Goal: Task Accomplishment & Management: Complete application form

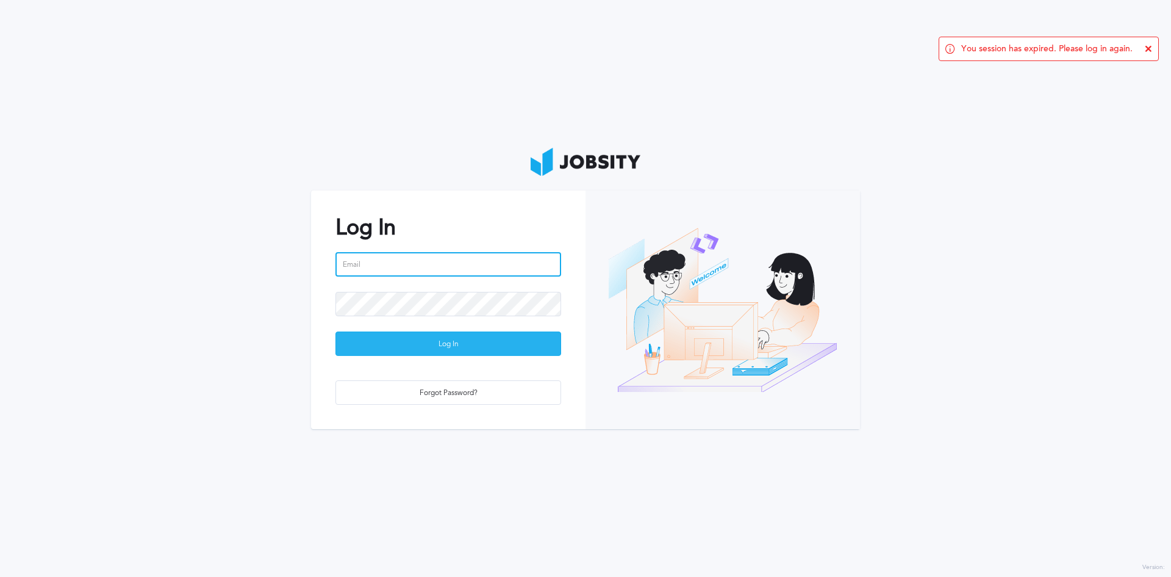
type input "[PERSON_NAME][EMAIL_ADDRESS][PERSON_NAME][DOMAIN_NAME]"
click at [478, 340] on div "Log In" at bounding box center [448, 344] width 225 height 24
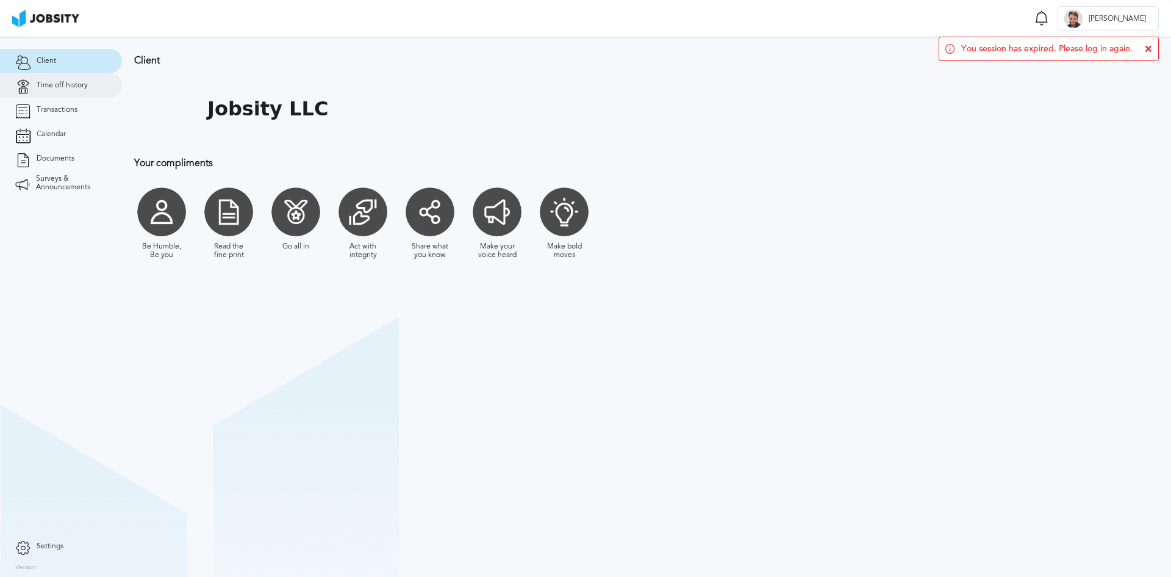
click at [43, 87] on span "Time off history" at bounding box center [62, 85] width 51 height 9
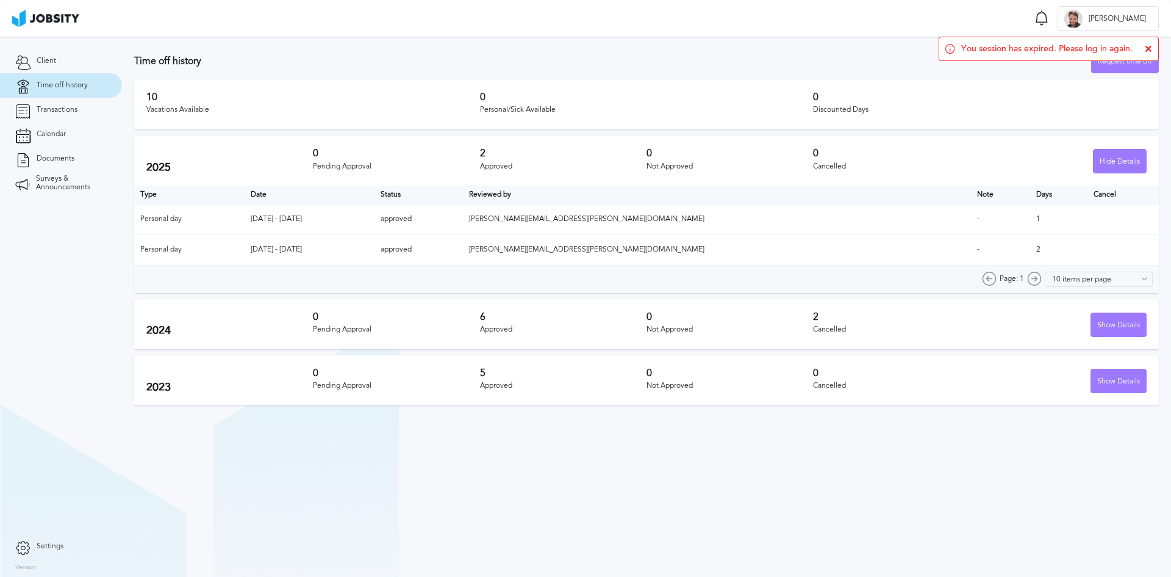
drag, startPoint x: 1145, startPoint y: 52, endPoint x: 1150, endPoint y: 48, distance: 6.5
click at [1146, 52] on div "You session has expired. Please log in again." at bounding box center [1049, 49] width 220 height 24
click at [1113, 67] on div "Request time off" at bounding box center [1125, 61] width 67 height 24
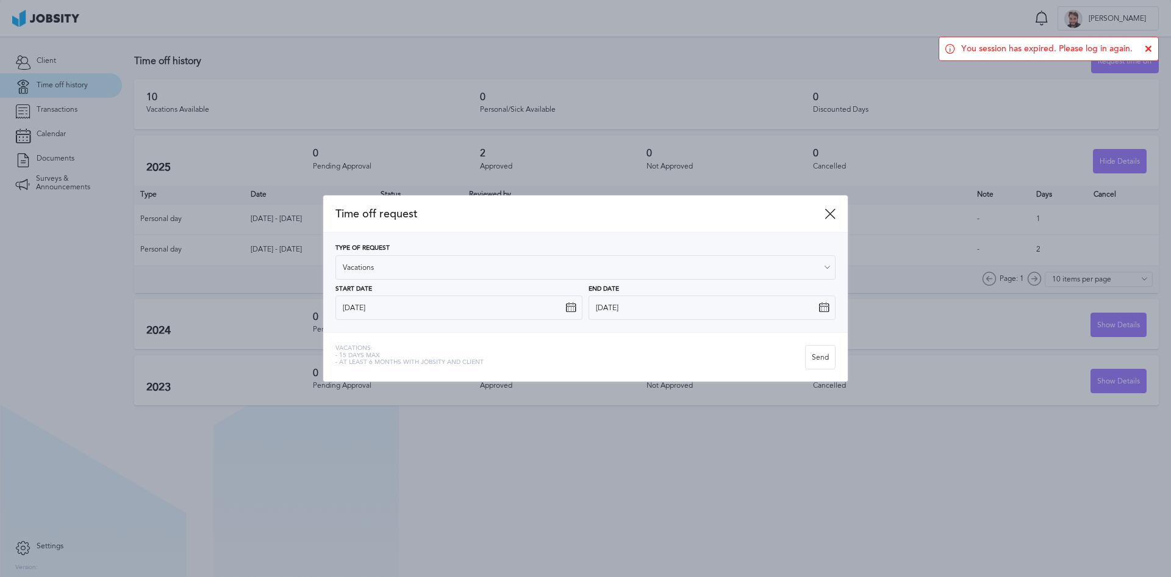
click at [1151, 49] on icon at bounding box center [1148, 48] width 7 height 7
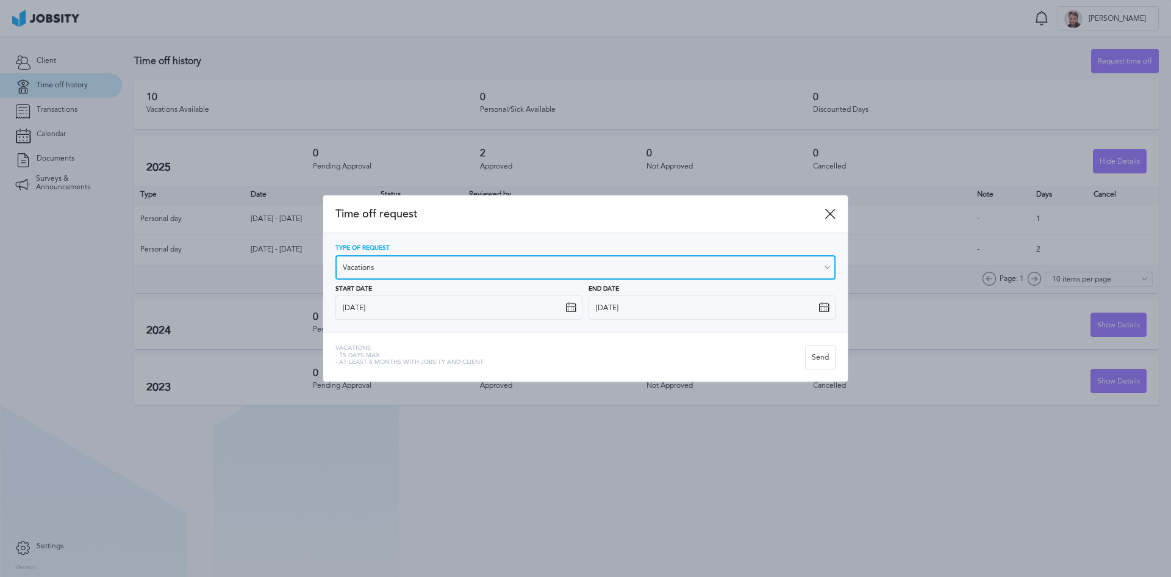
click at [516, 272] on input "Vacations" at bounding box center [586, 267] width 500 height 24
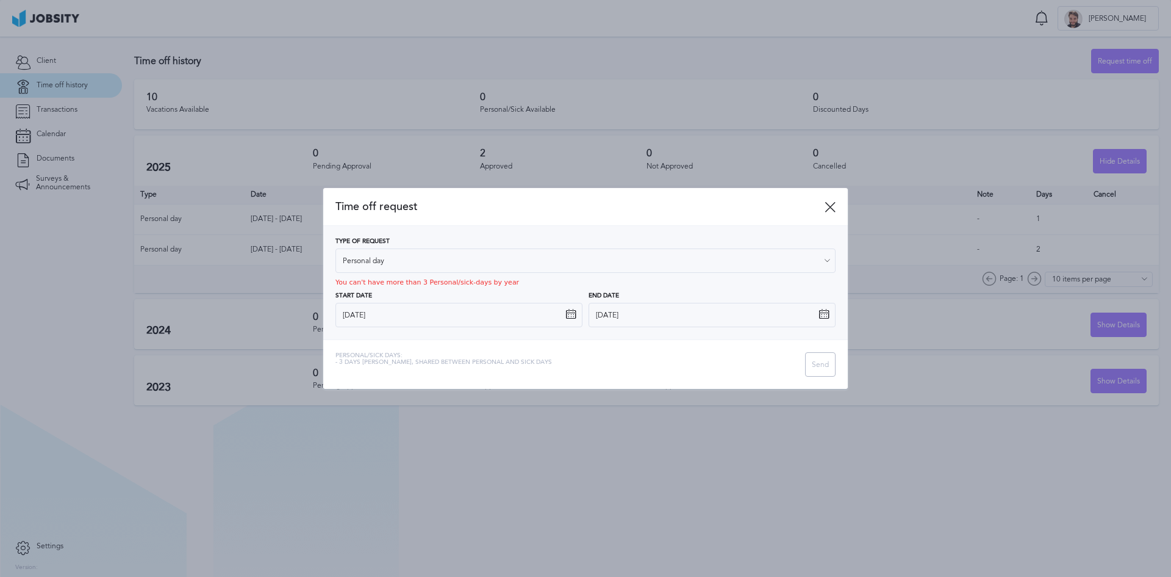
click at [428, 310] on div "Type of Request Personal day Vacations Personal day Sick day PTO Maternity / Pa…" at bounding box center [586, 282] width 500 height 89
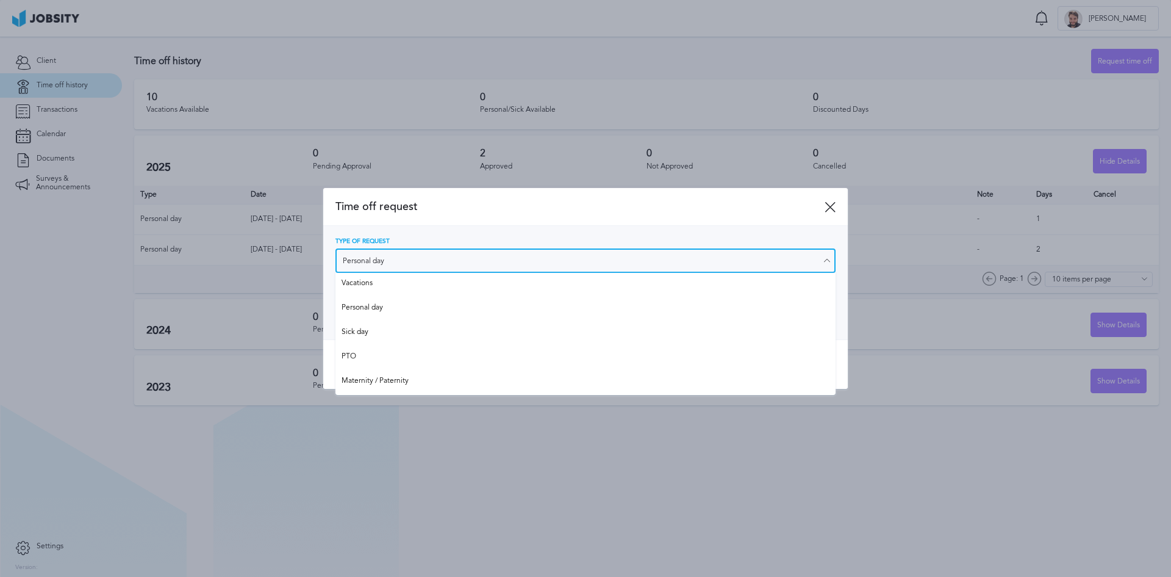
click at [464, 262] on input "Personal day" at bounding box center [586, 260] width 500 height 24
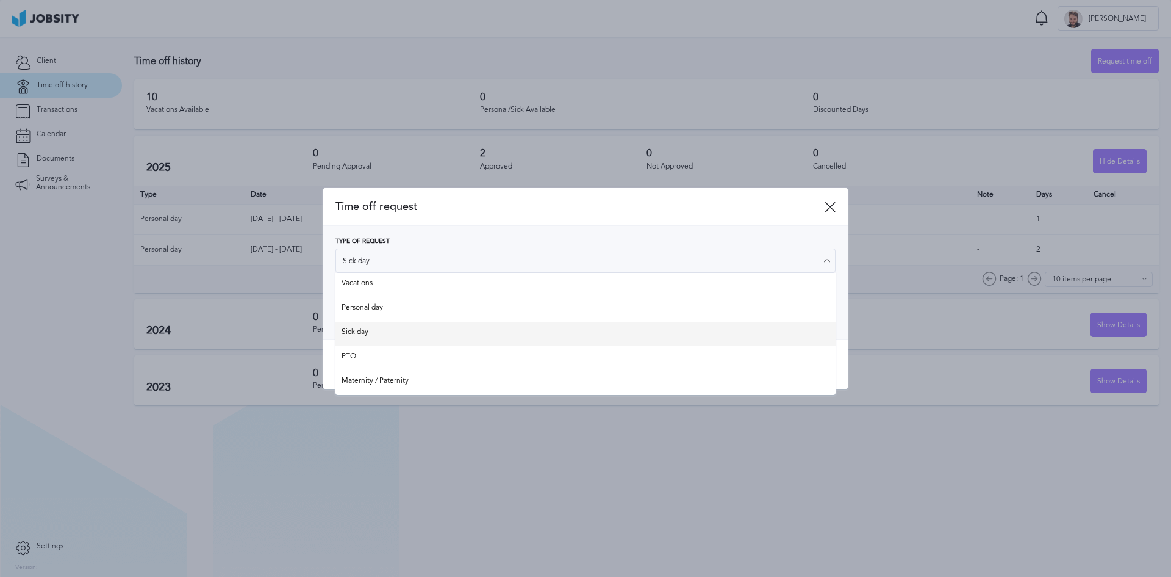
click at [388, 323] on div "Type of Request Sick day Vacations Personal day Sick day PTO Maternity / Patern…" at bounding box center [586, 282] width 500 height 89
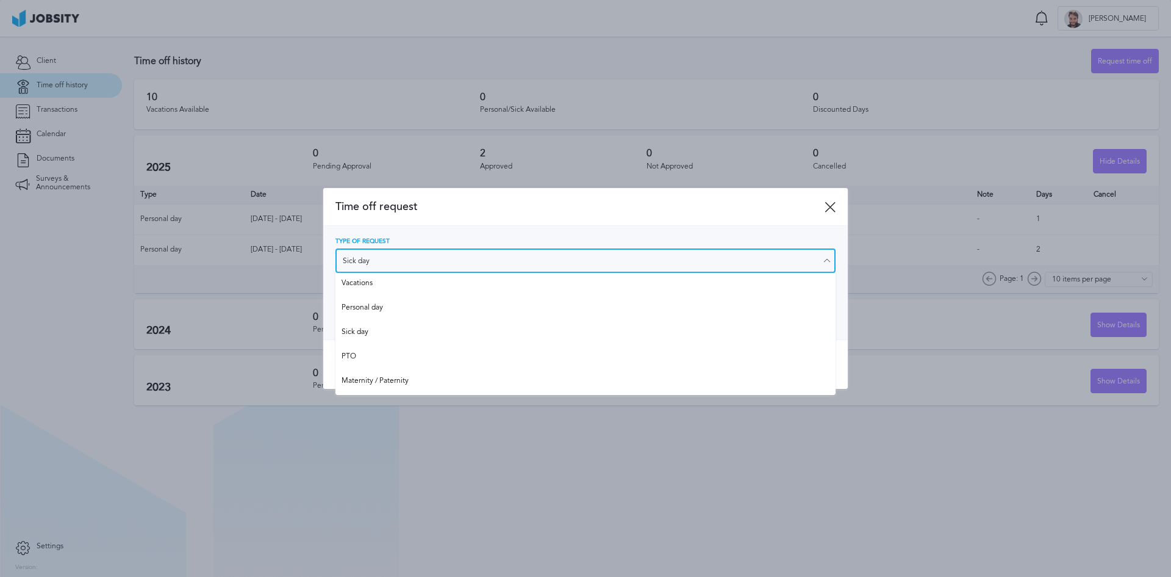
click at [423, 261] on input "Sick day" at bounding box center [586, 260] width 500 height 24
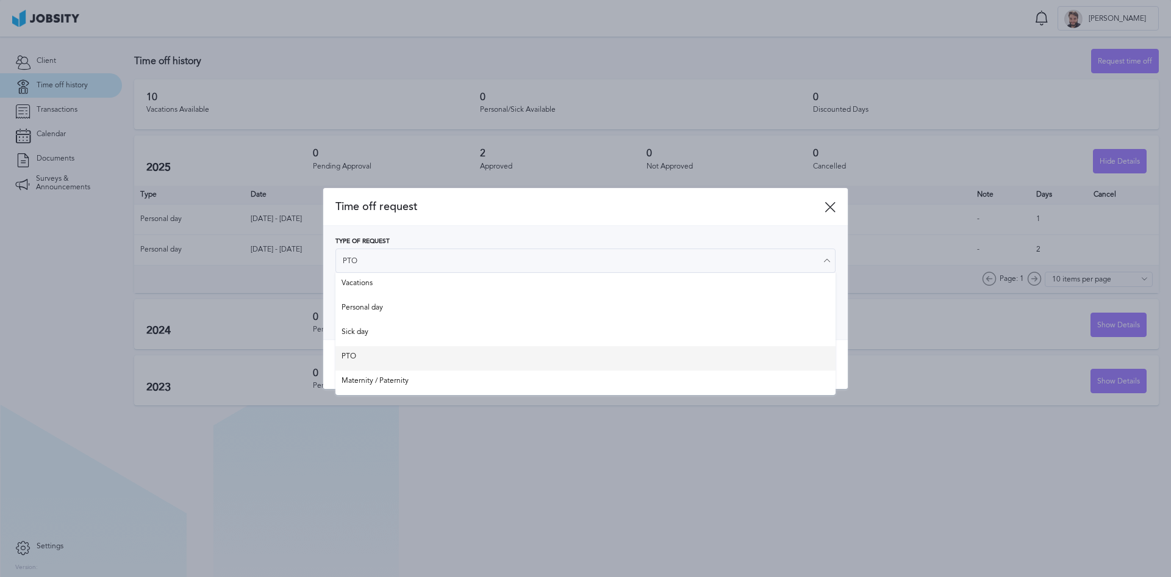
click at [378, 352] on div "Time off request Type of Request PTO Vacations Personal day Sick day PTO Matern…" at bounding box center [585, 288] width 525 height 200
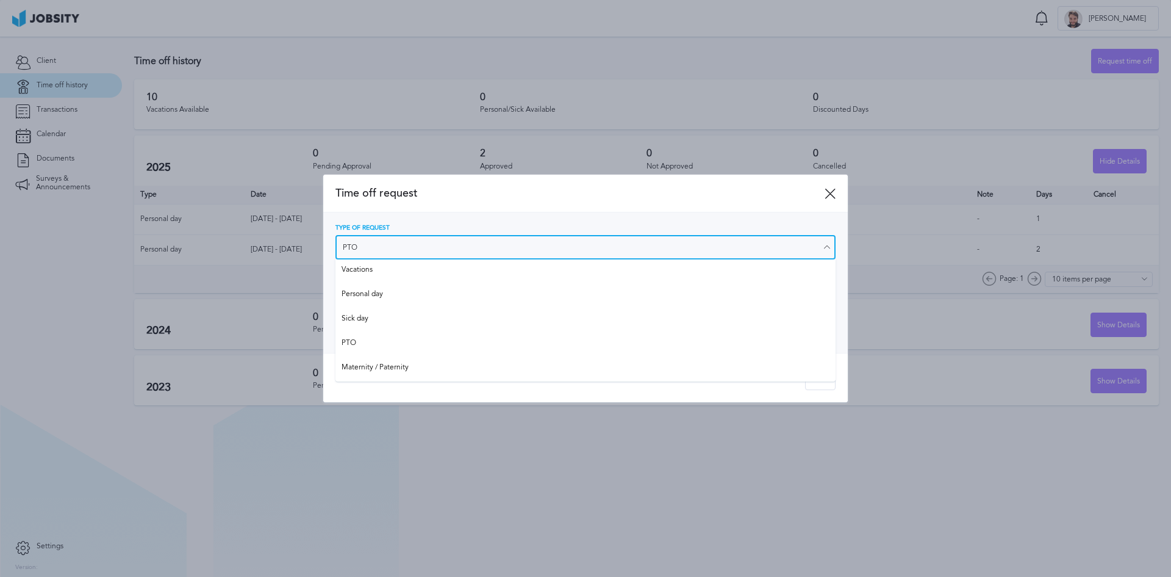
click at [425, 246] on input "PTO" at bounding box center [586, 247] width 500 height 24
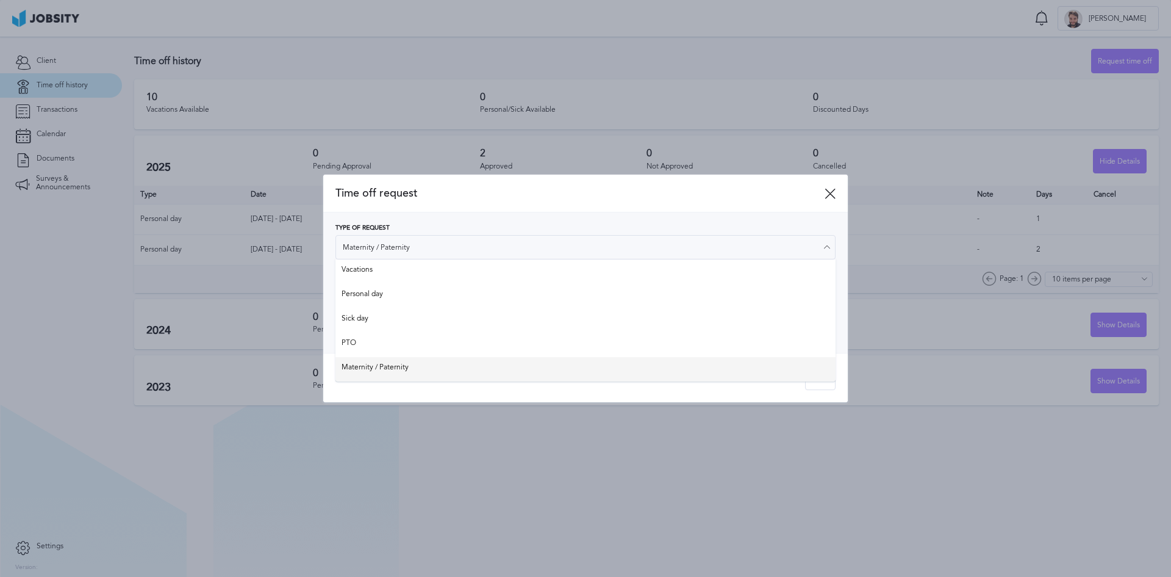
click at [369, 369] on div "Time off request Type of Request Maternity / Paternity Vacations Personal day S…" at bounding box center [585, 287] width 525 height 227
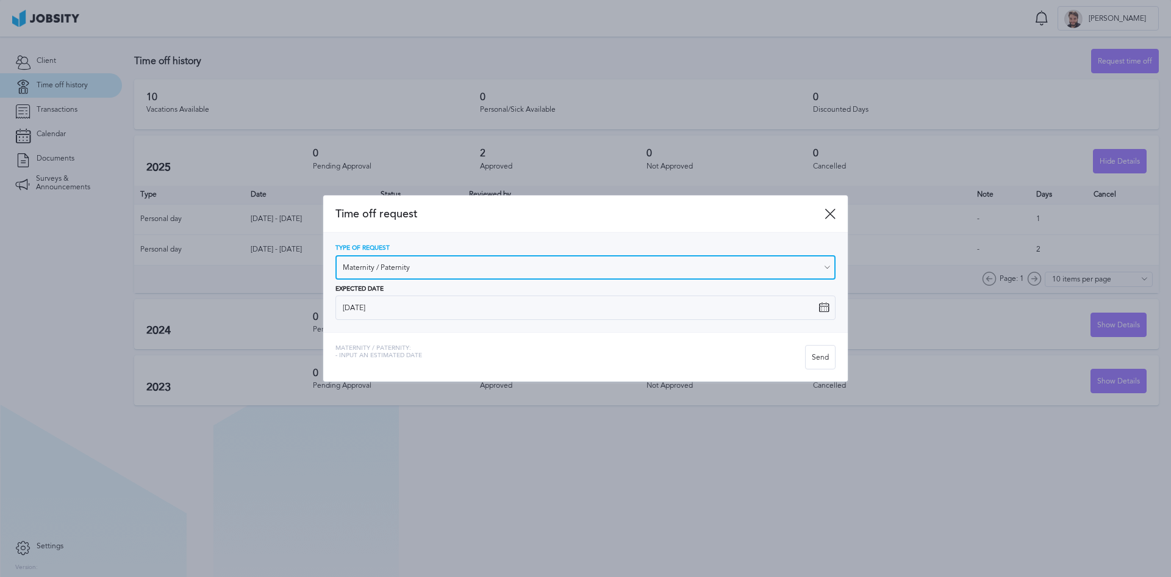
click at [412, 261] on input "Maternity / Paternity" at bounding box center [586, 267] width 500 height 24
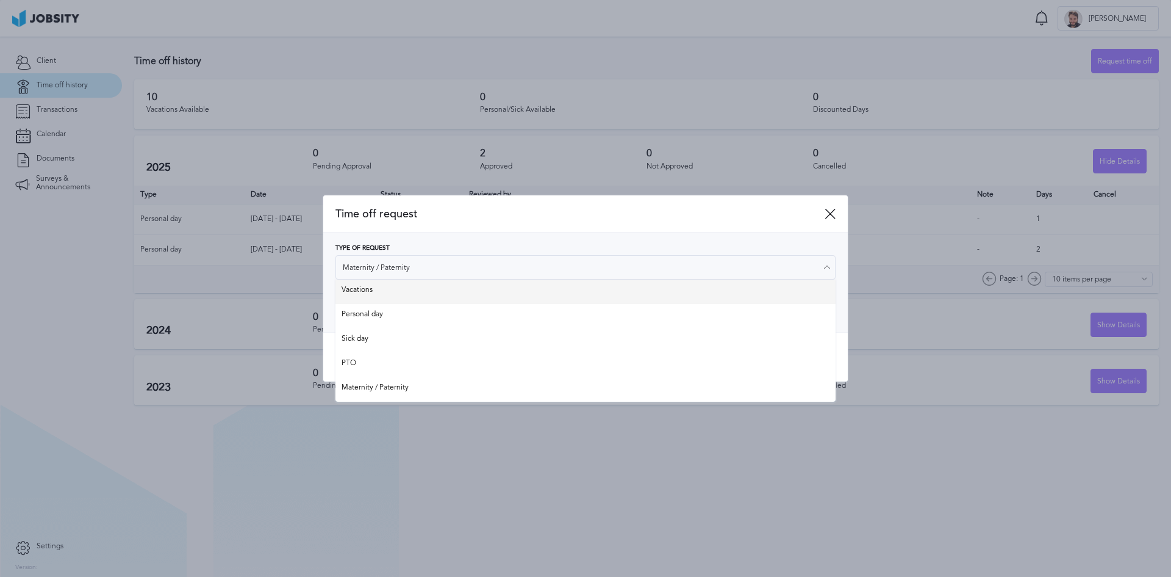
type input "Vacations"
click at [397, 286] on div "Type of Request Vacations Vacations Personal day Sick day PTO Maternity / Pater…" at bounding box center [586, 282] width 500 height 75
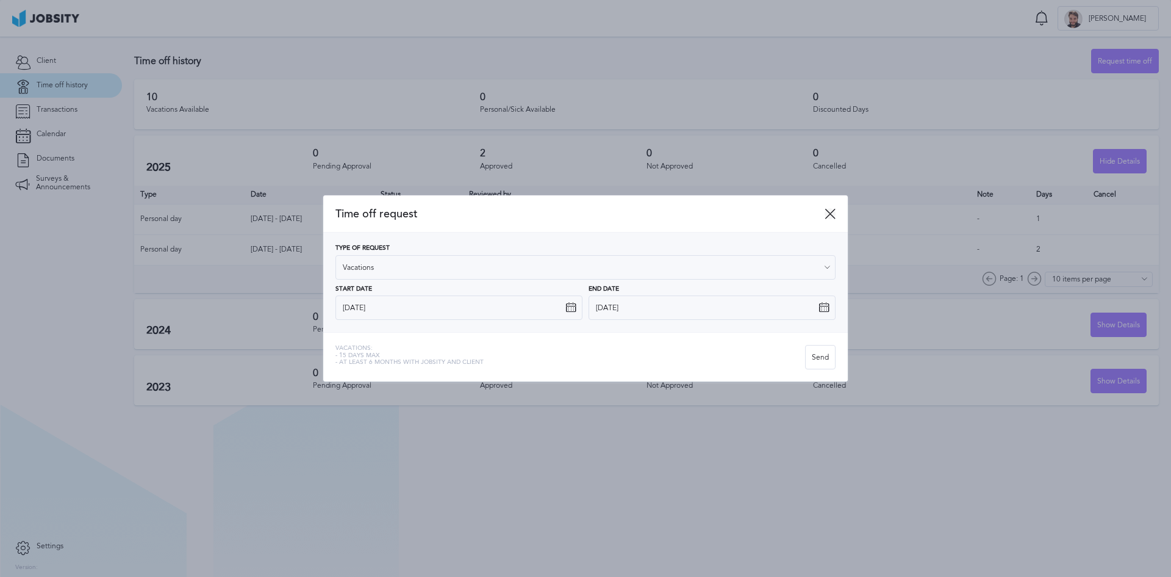
click at [826, 210] on icon at bounding box center [830, 213] width 11 height 11
